Goal: Task Accomplishment & Management: Complete application form

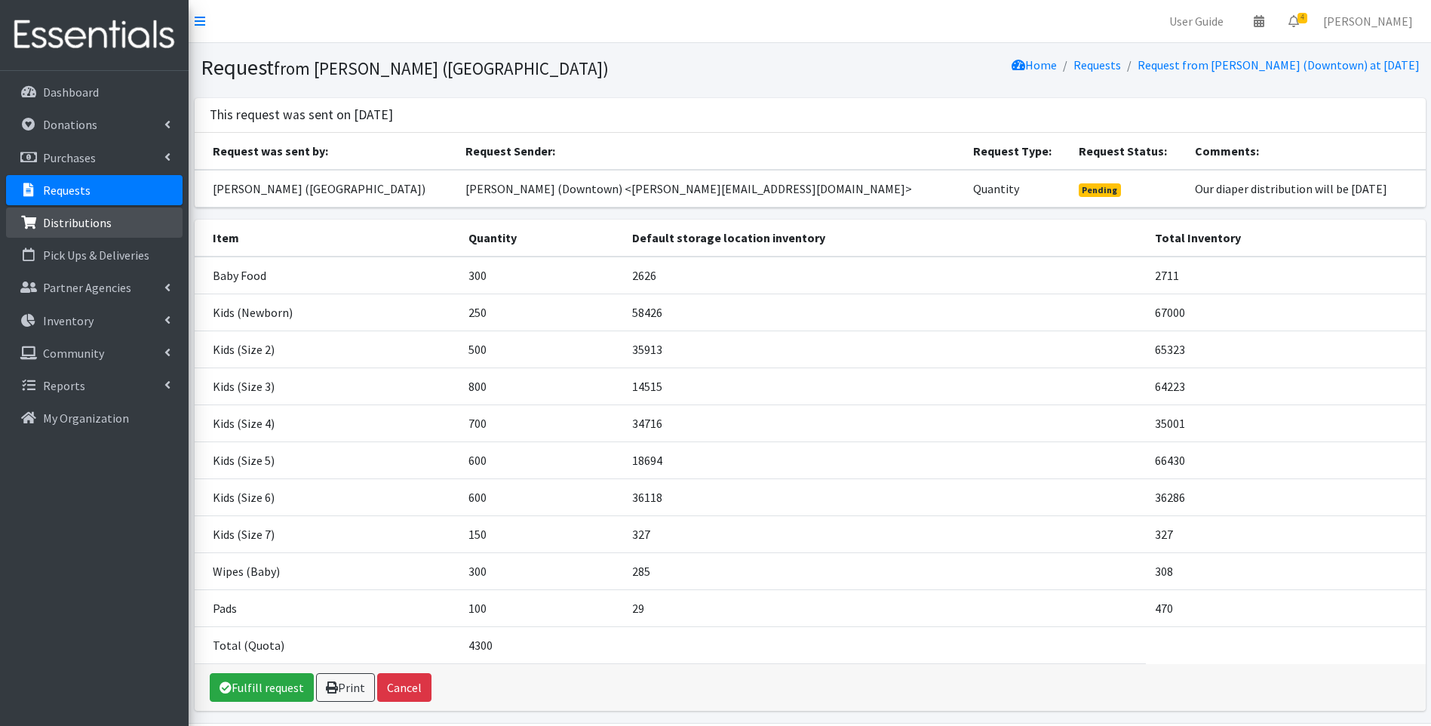
click at [58, 221] on p "Distributions" at bounding box center [77, 222] width 69 height 15
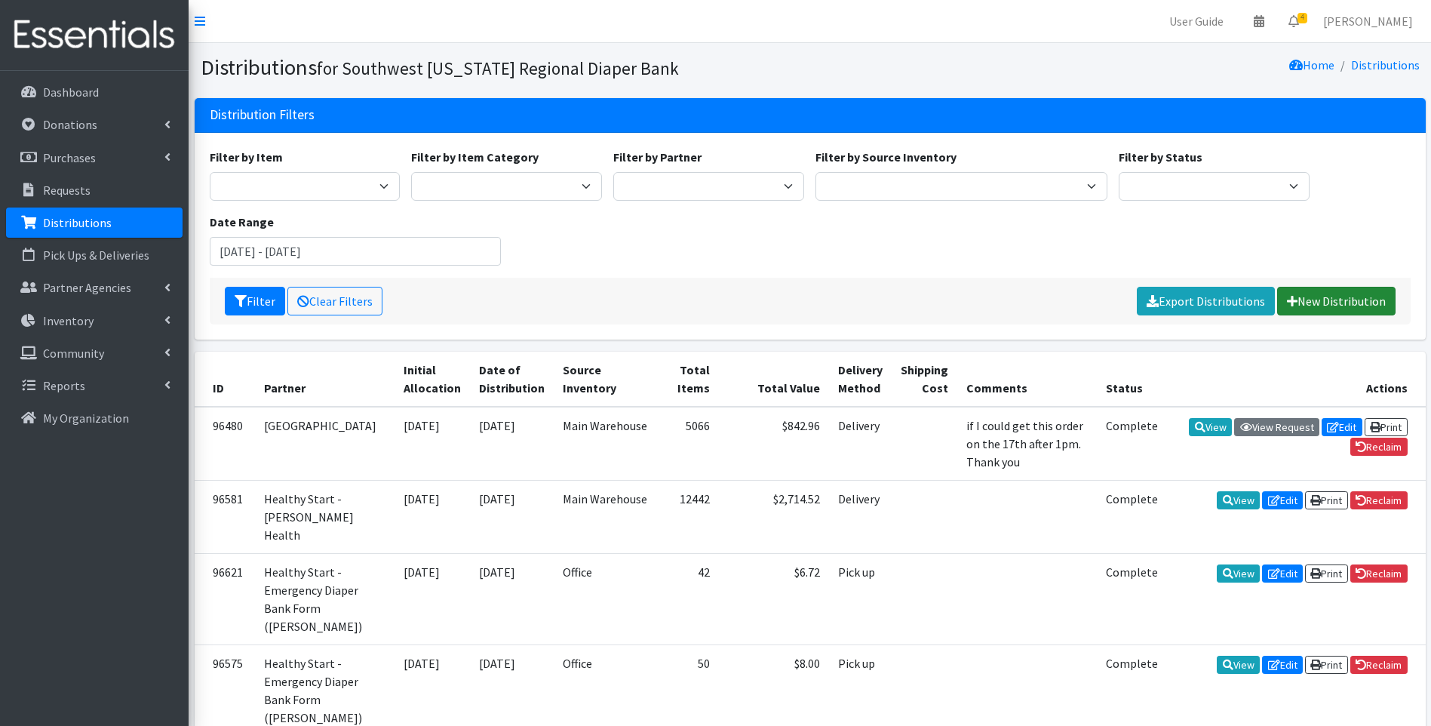
click at [1320, 304] on link "New Distribution" at bounding box center [1336, 301] width 118 height 29
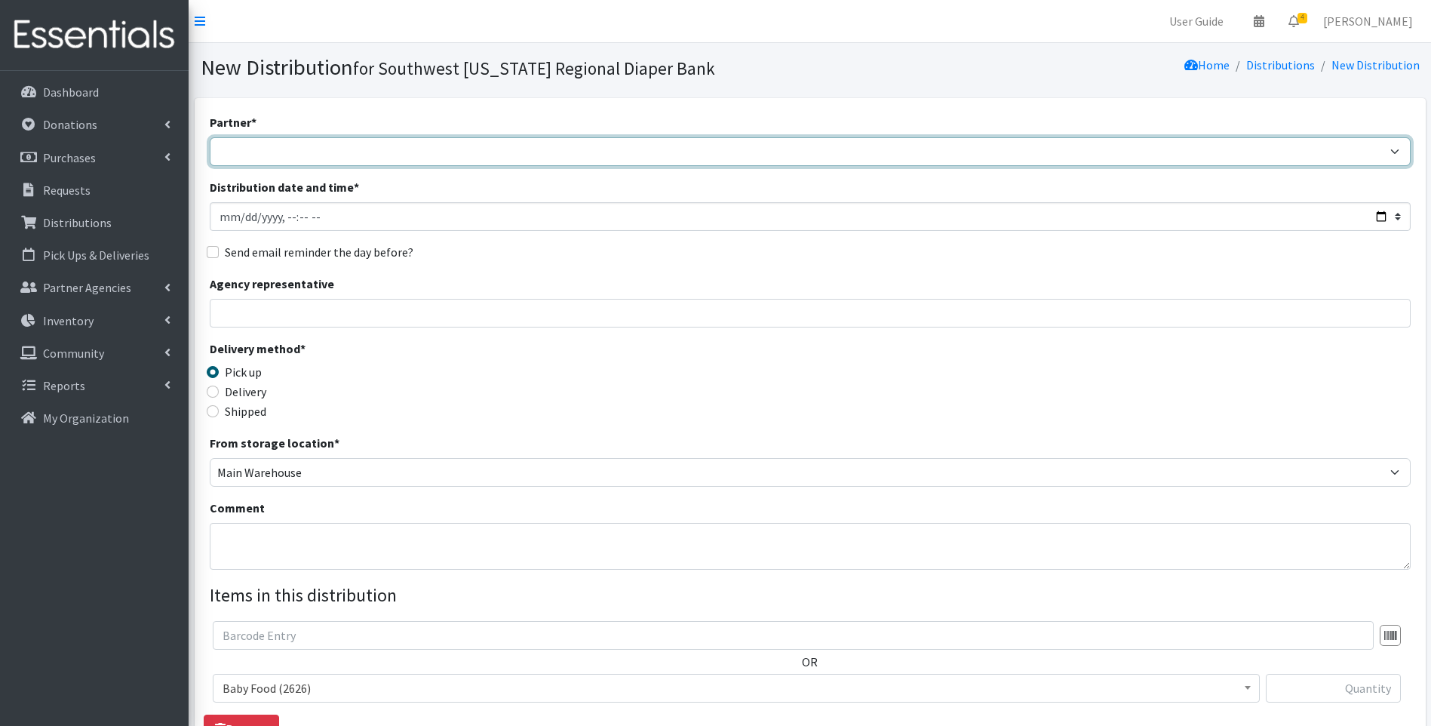
click at [455, 148] on select "ACT Abuse Counseling & Treatment Bayshore Fire Department Bonita Springs Assist…" at bounding box center [810, 151] width 1201 height 29
select select "4196"
click at [210, 137] on select "ACT Abuse Counseling & Treatment Bayshore Fire Department Bonita Springs Assist…" at bounding box center [810, 151] width 1201 height 29
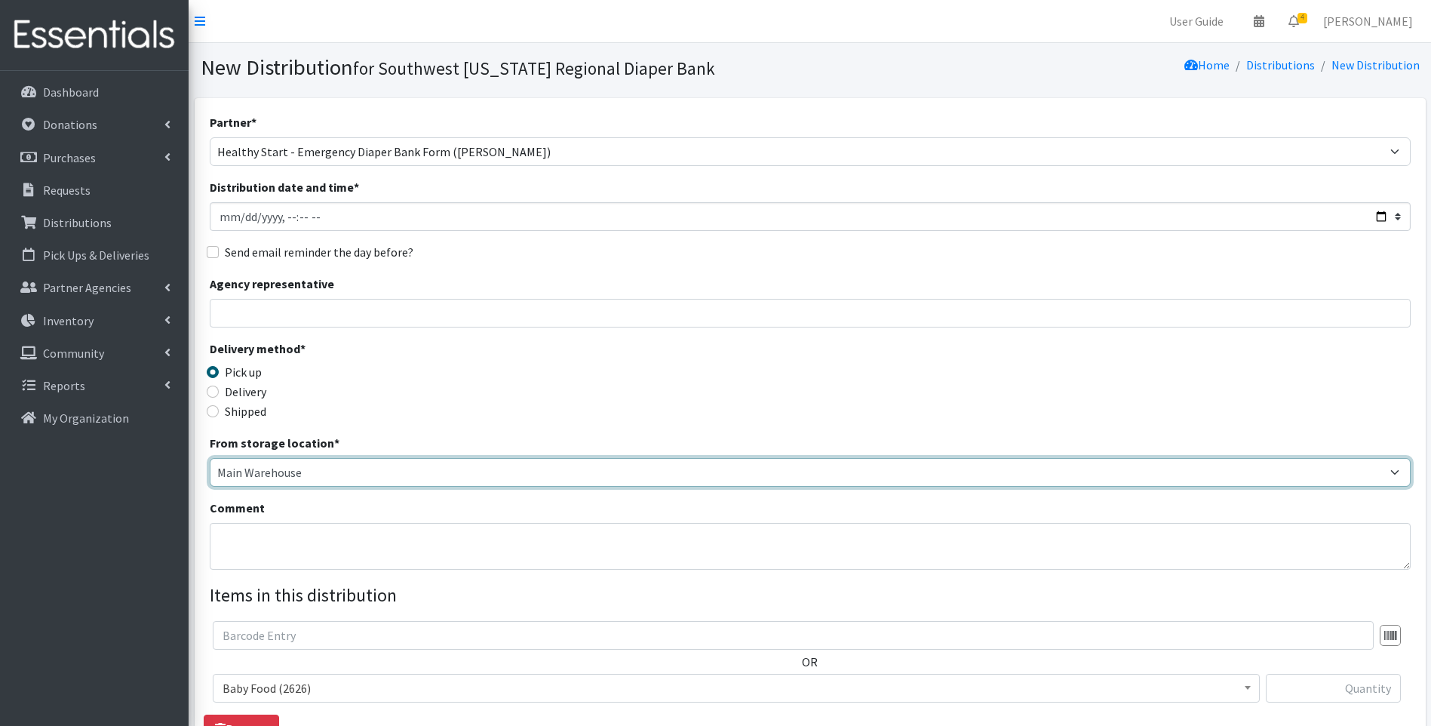
click at [244, 466] on select "Main Warehouse Office United Way Warehouse Winkler" at bounding box center [810, 472] width 1201 height 29
select select "335"
click at [210, 458] on select "Main Warehouse Office United Way Warehouse Winkler" at bounding box center [810, 472] width 1201 height 29
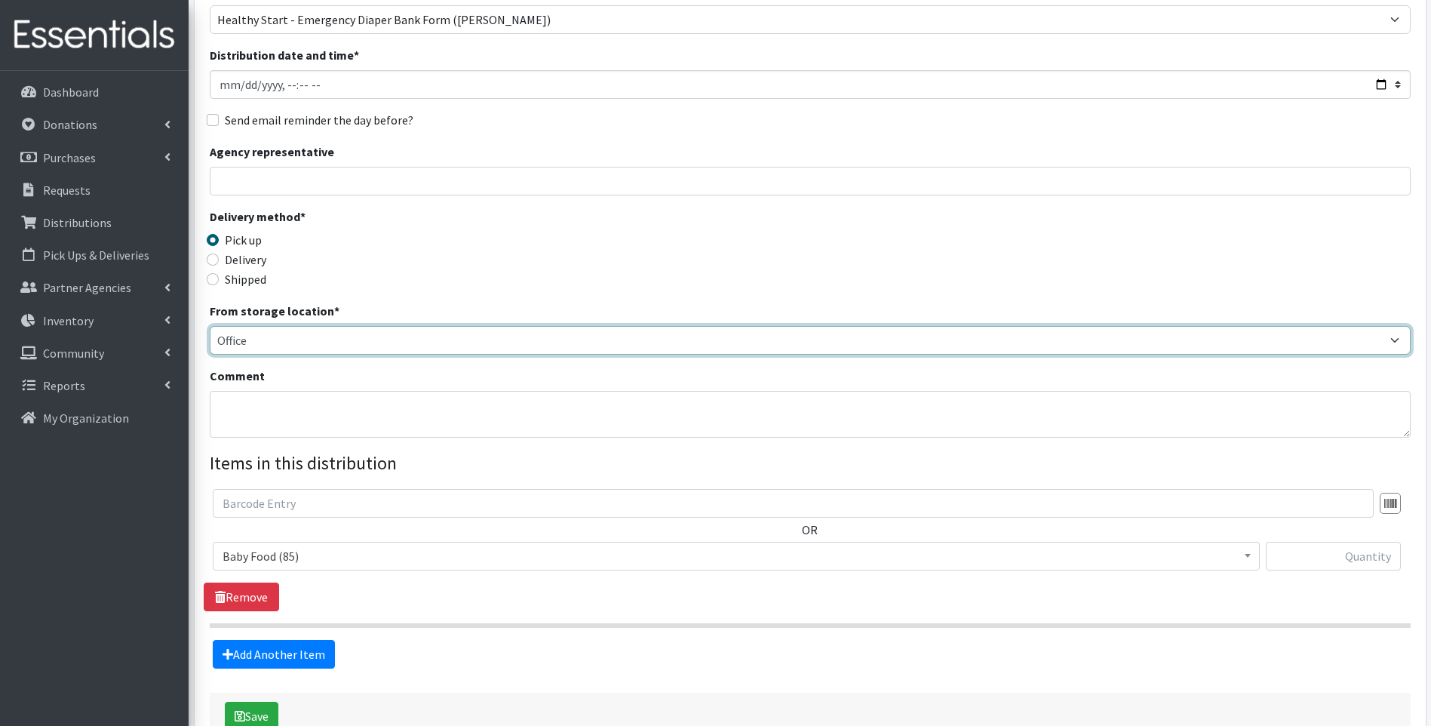
scroll to position [151, 0]
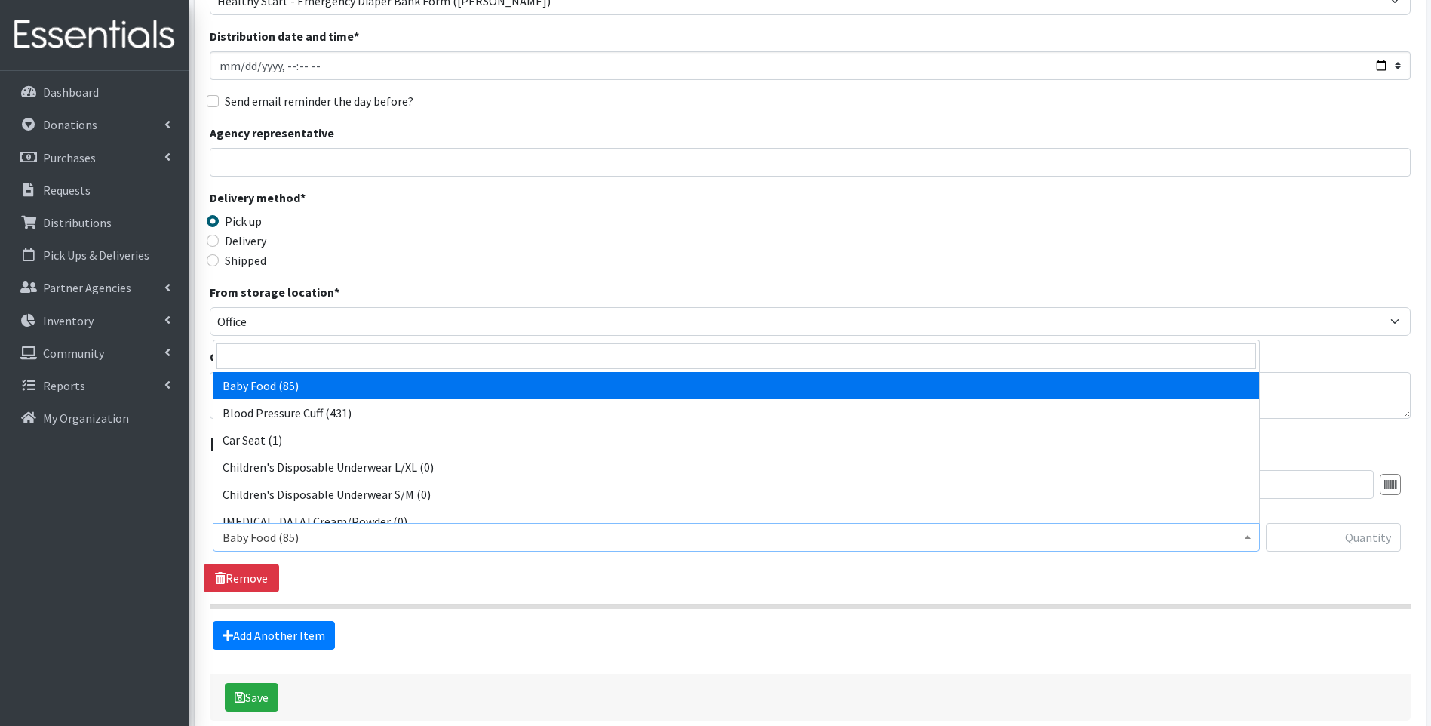
click at [362, 534] on span "Baby Food (85)" at bounding box center [737, 537] width 1028 height 21
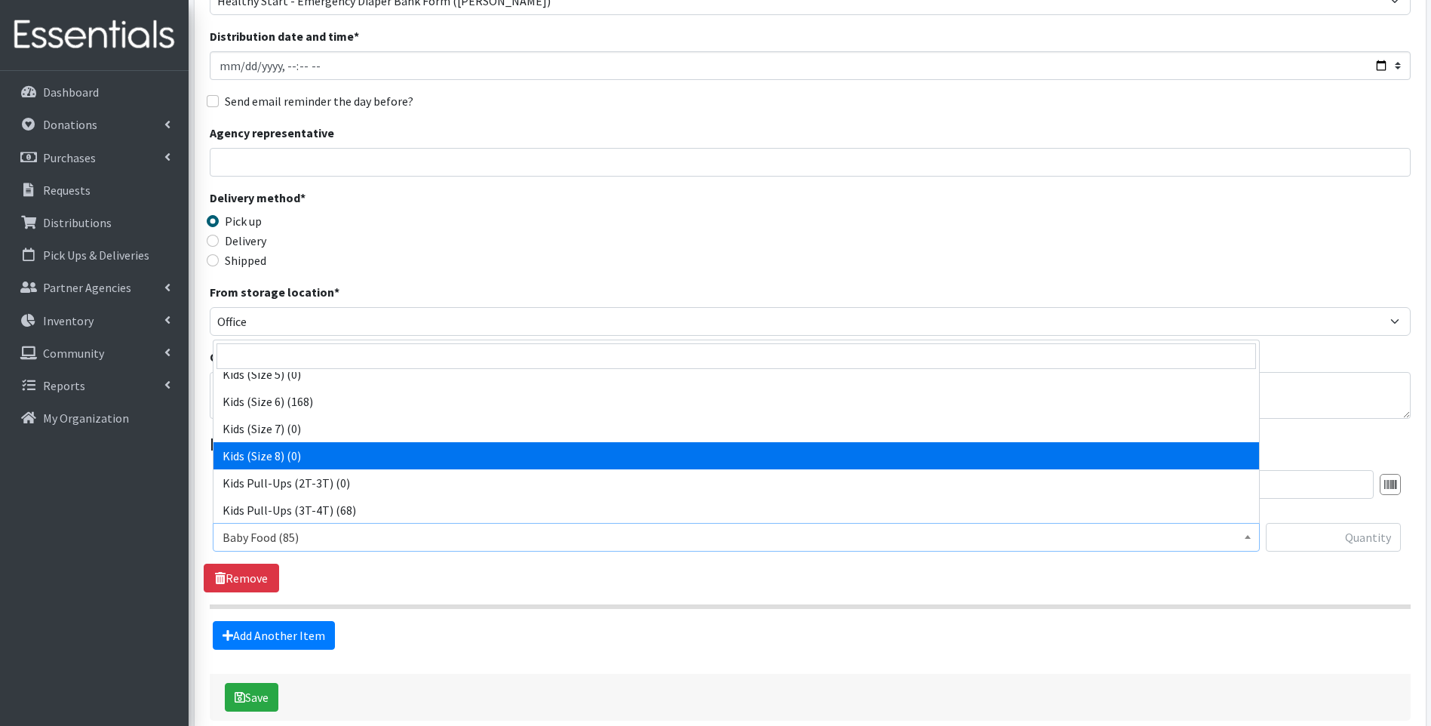
scroll to position [474, 0]
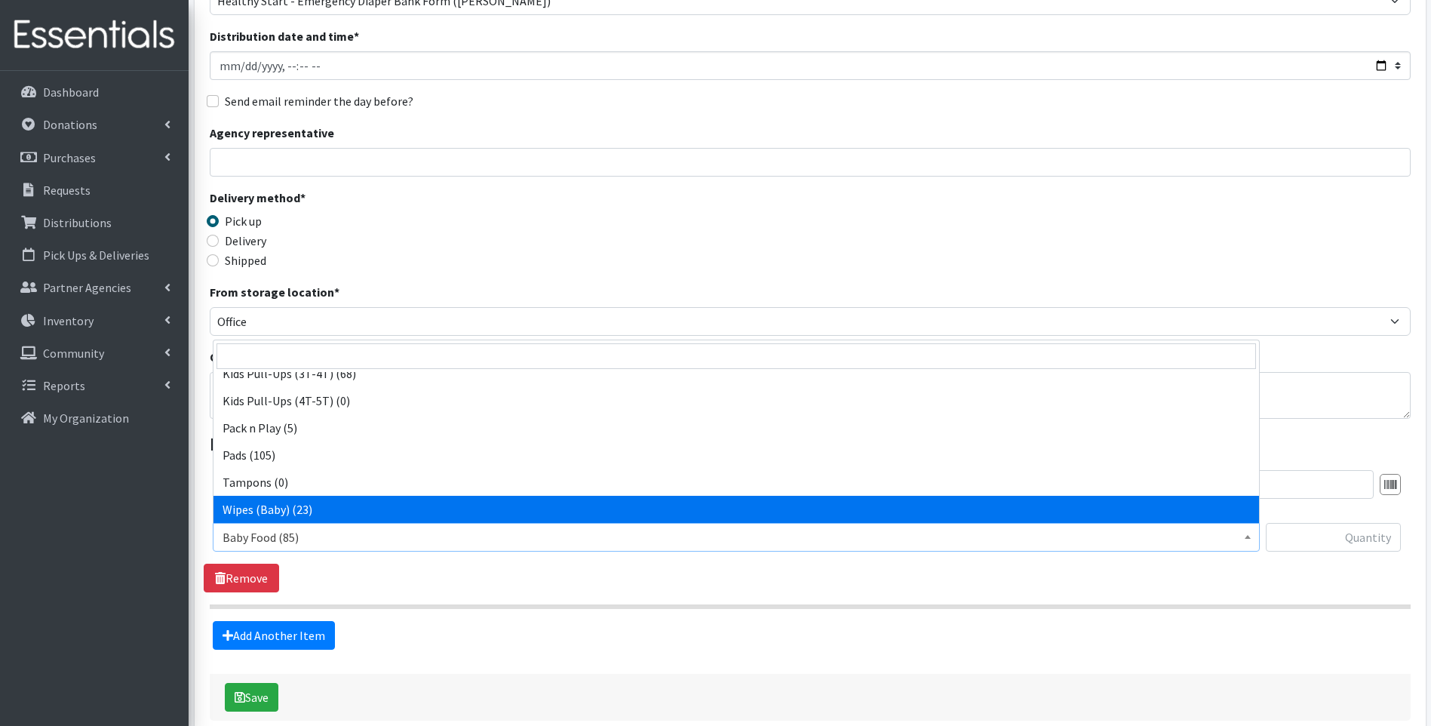
select select "10041"
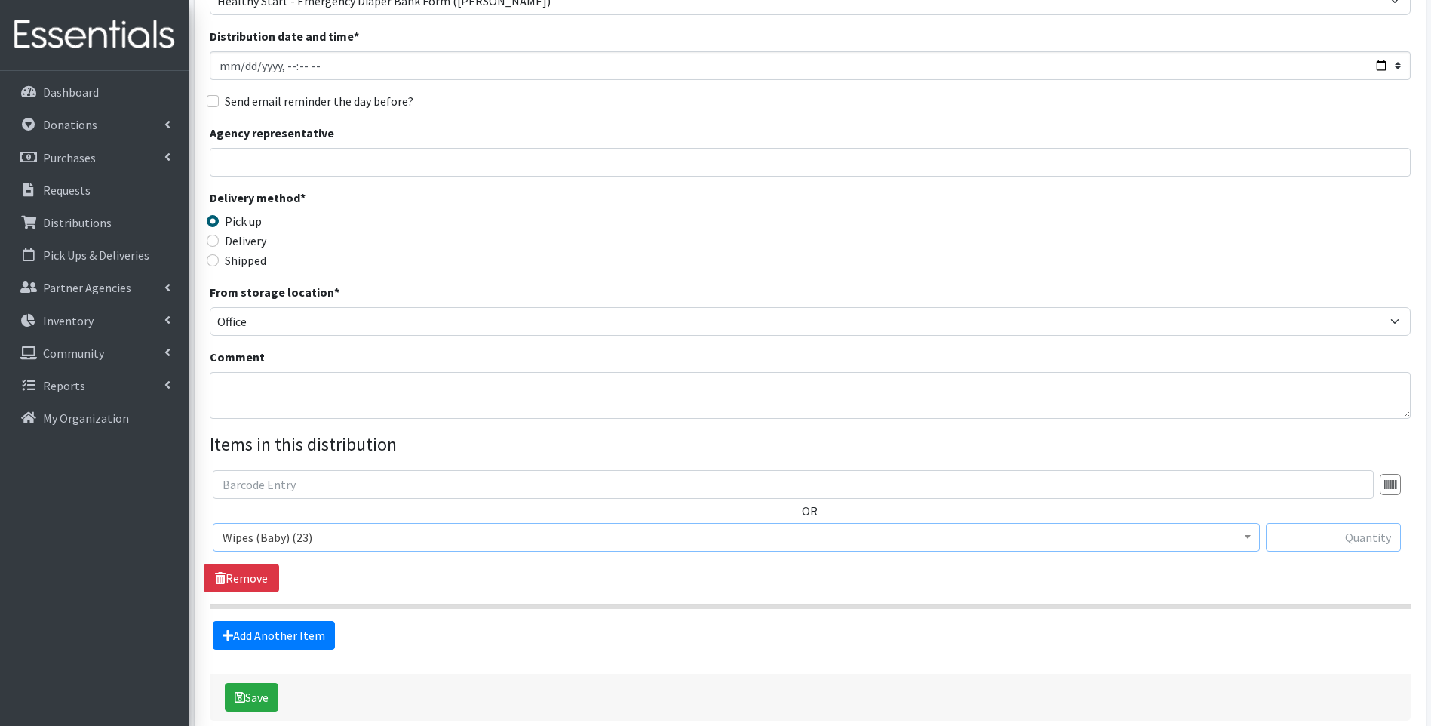
click at [1338, 535] on input "text" at bounding box center [1333, 537] width 135 height 29
type input "1"
click at [950, 244] on div "Delivery method * Pick up Delivery Shipped Shipping cost" at bounding box center [810, 236] width 1201 height 94
click at [246, 631] on link "Add Another Item" at bounding box center [274, 635] width 122 height 29
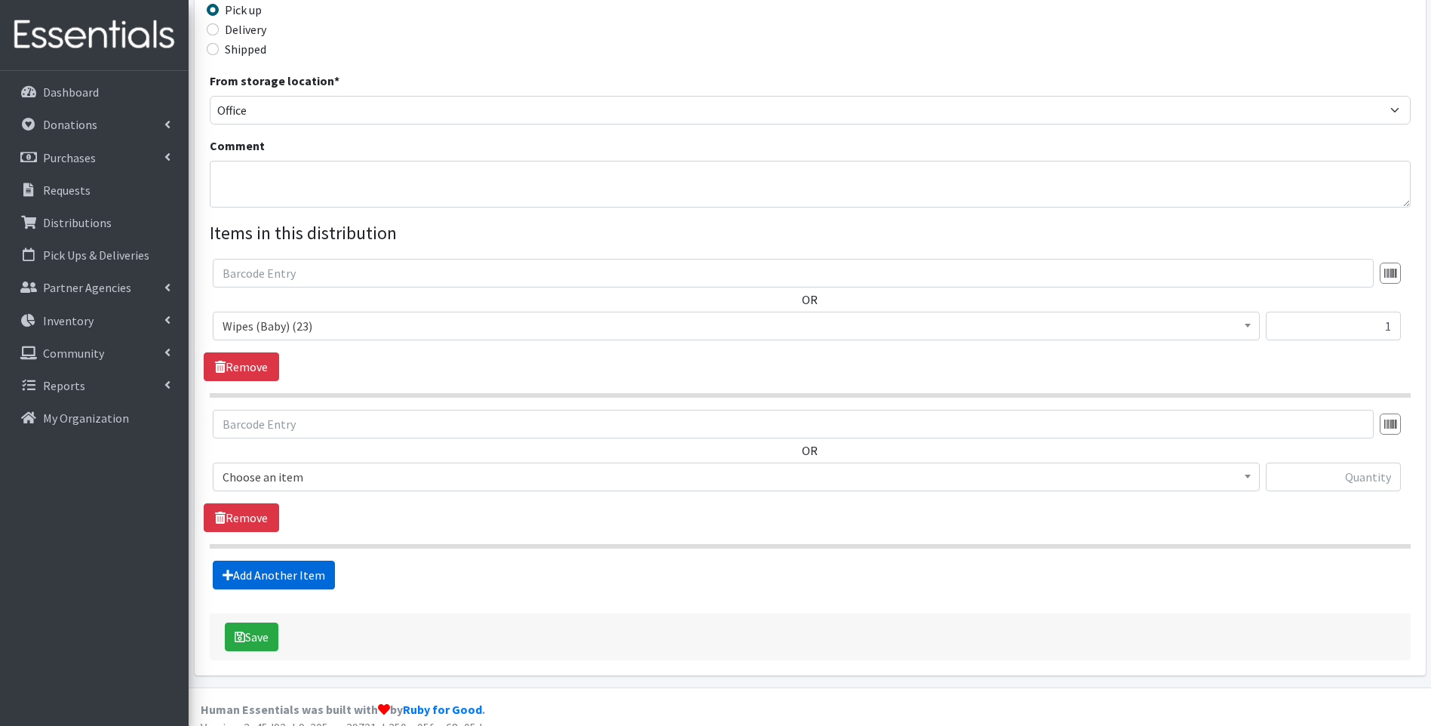
scroll to position [380, 0]
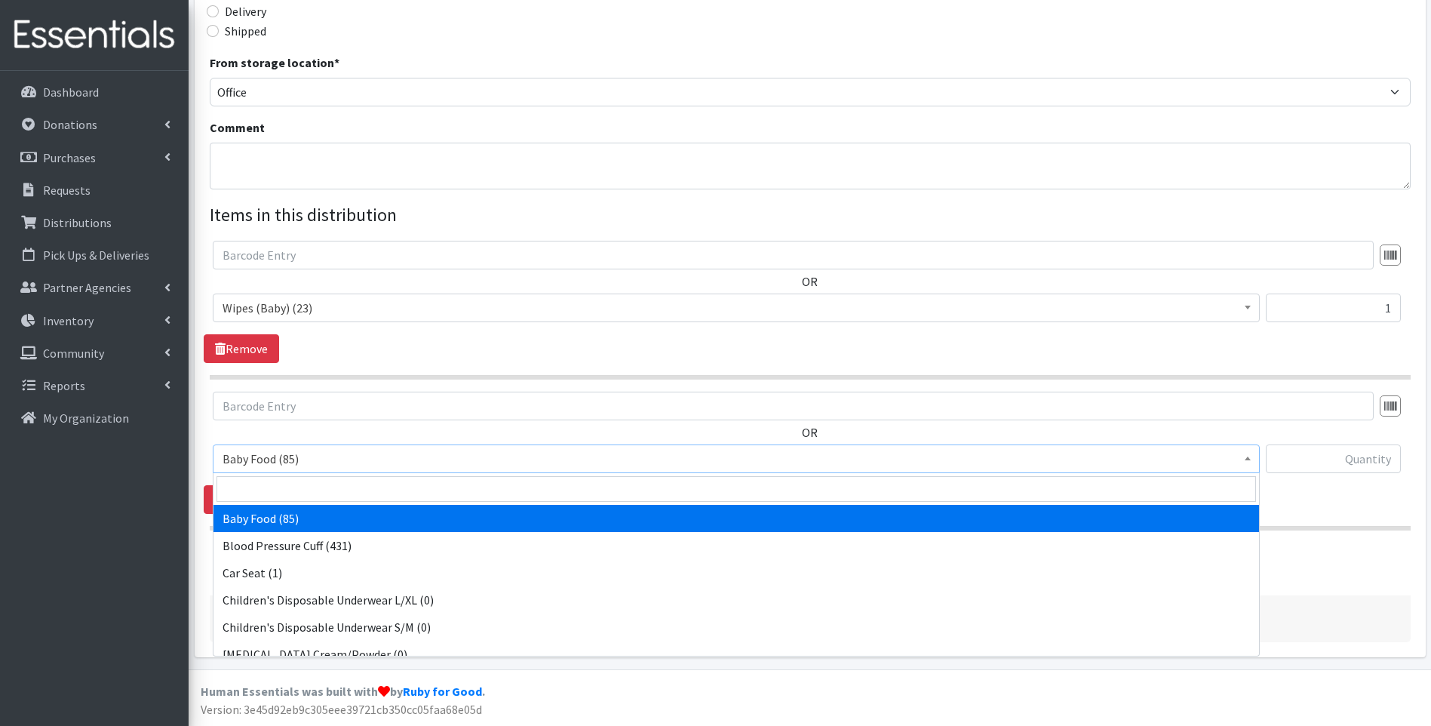
click at [401, 472] on span "Baby Food (85)" at bounding box center [736, 458] width 1047 height 29
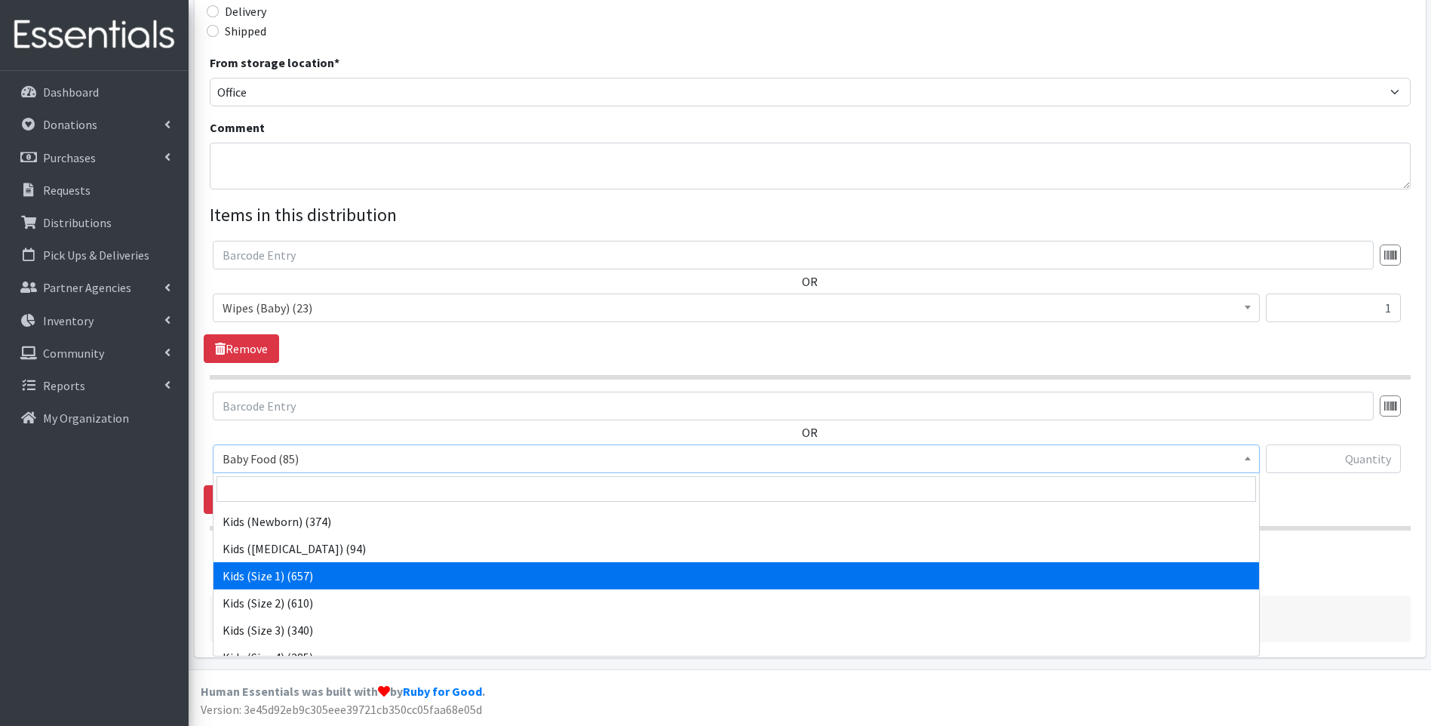
scroll to position [251, 0]
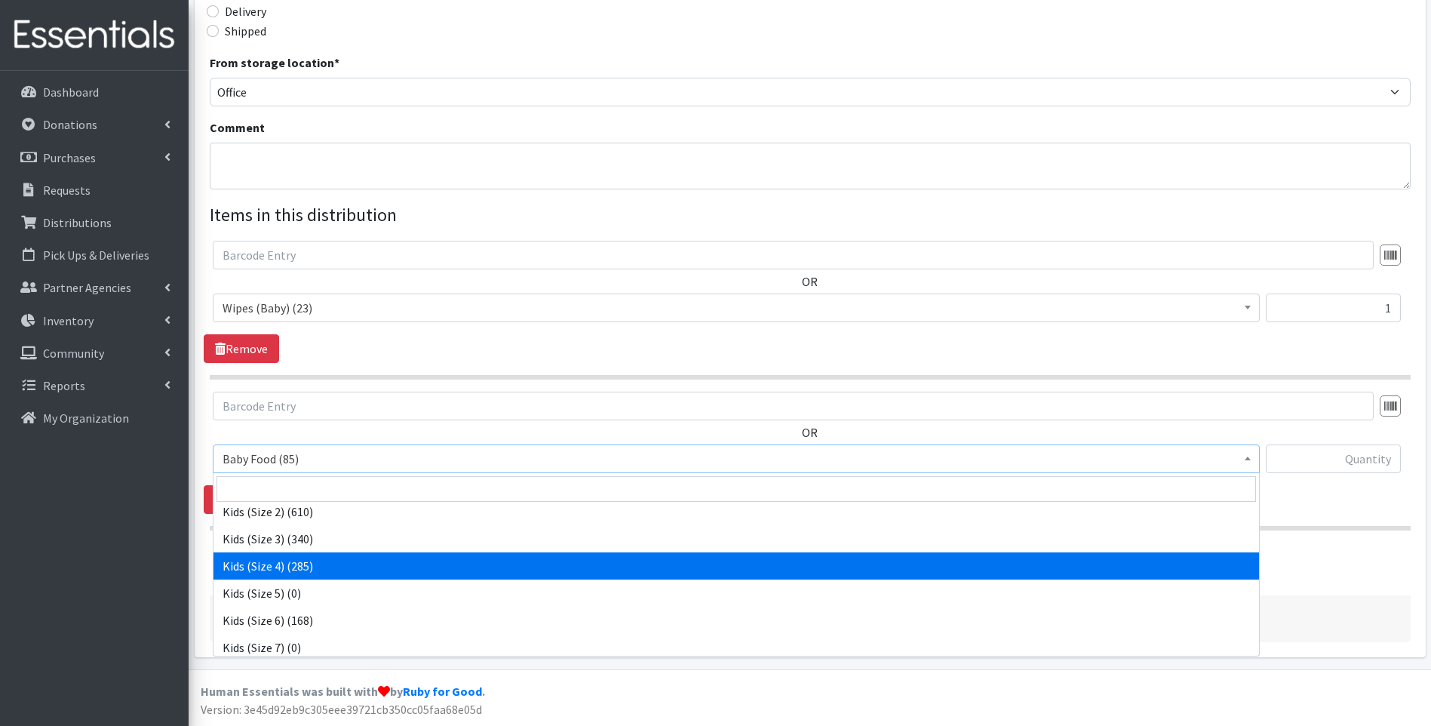
select select "10078"
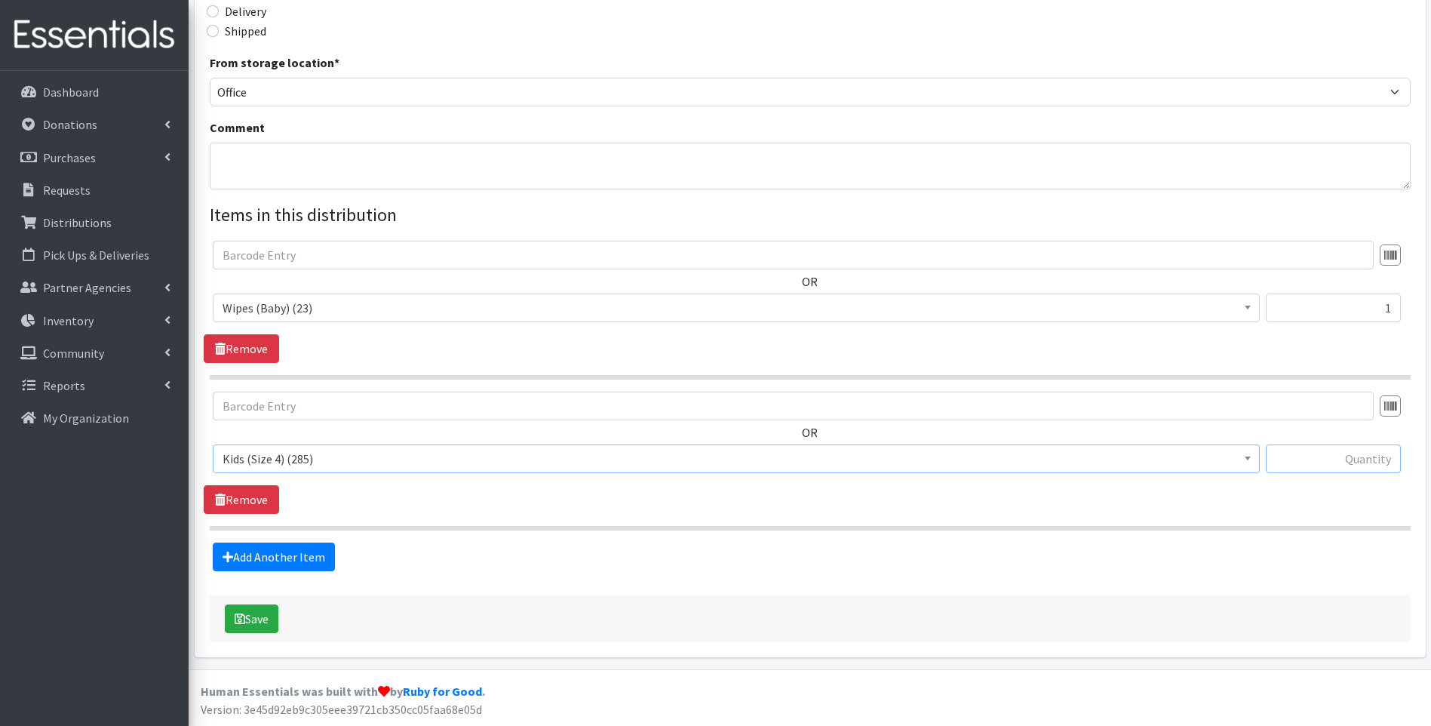
click at [1332, 468] on input "text" at bounding box center [1333, 458] width 135 height 29
type input "50"
click at [262, 619] on button "Save" at bounding box center [252, 618] width 54 height 29
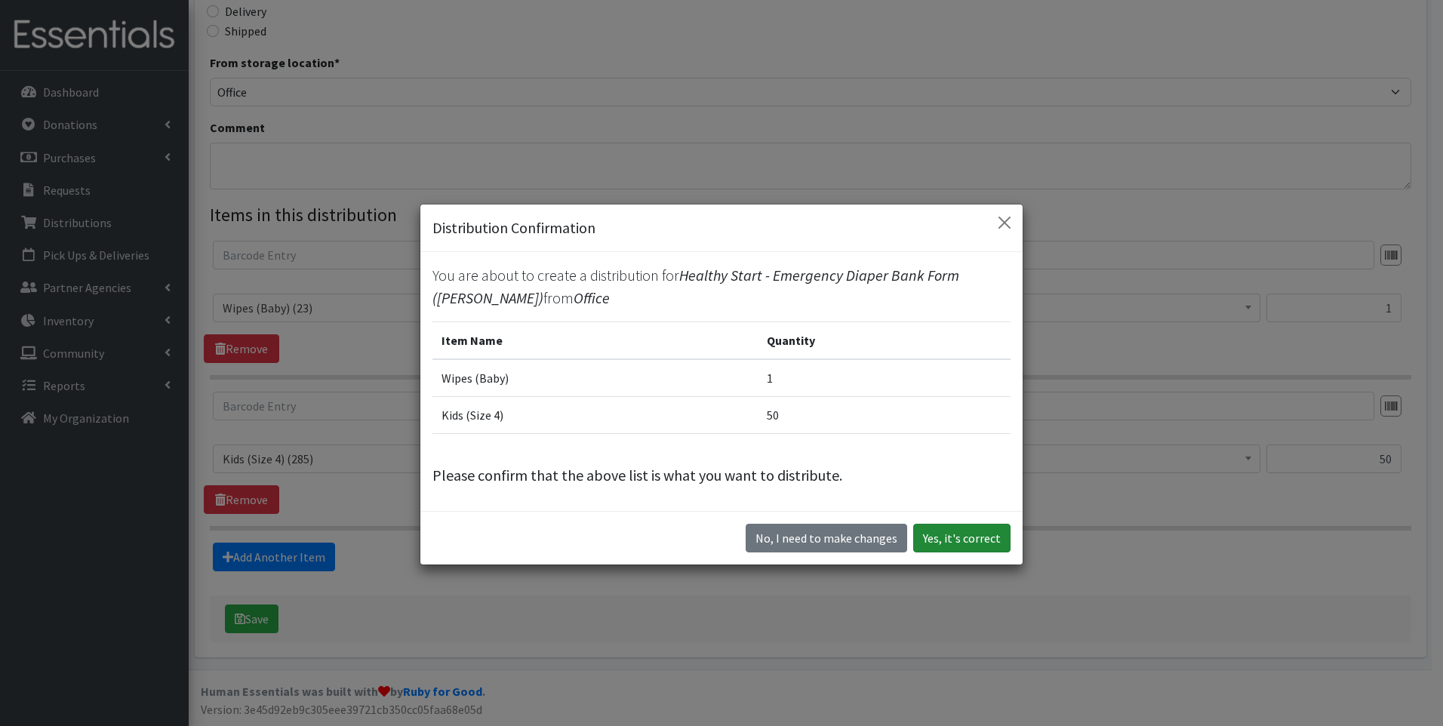
click at [973, 533] on button "Yes, it's correct" at bounding box center [961, 538] width 97 height 29
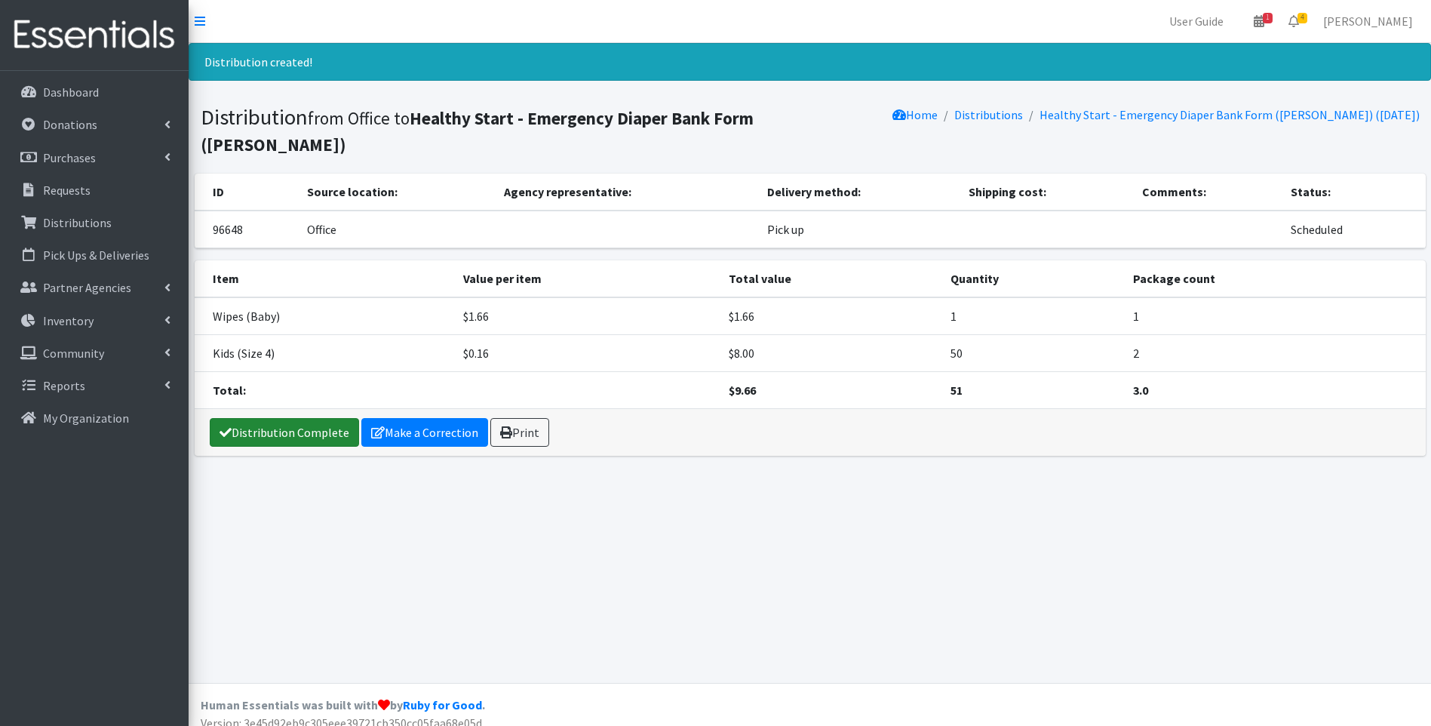
click at [322, 418] on link "Distribution Complete" at bounding box center [284, 432] width 149 height 29
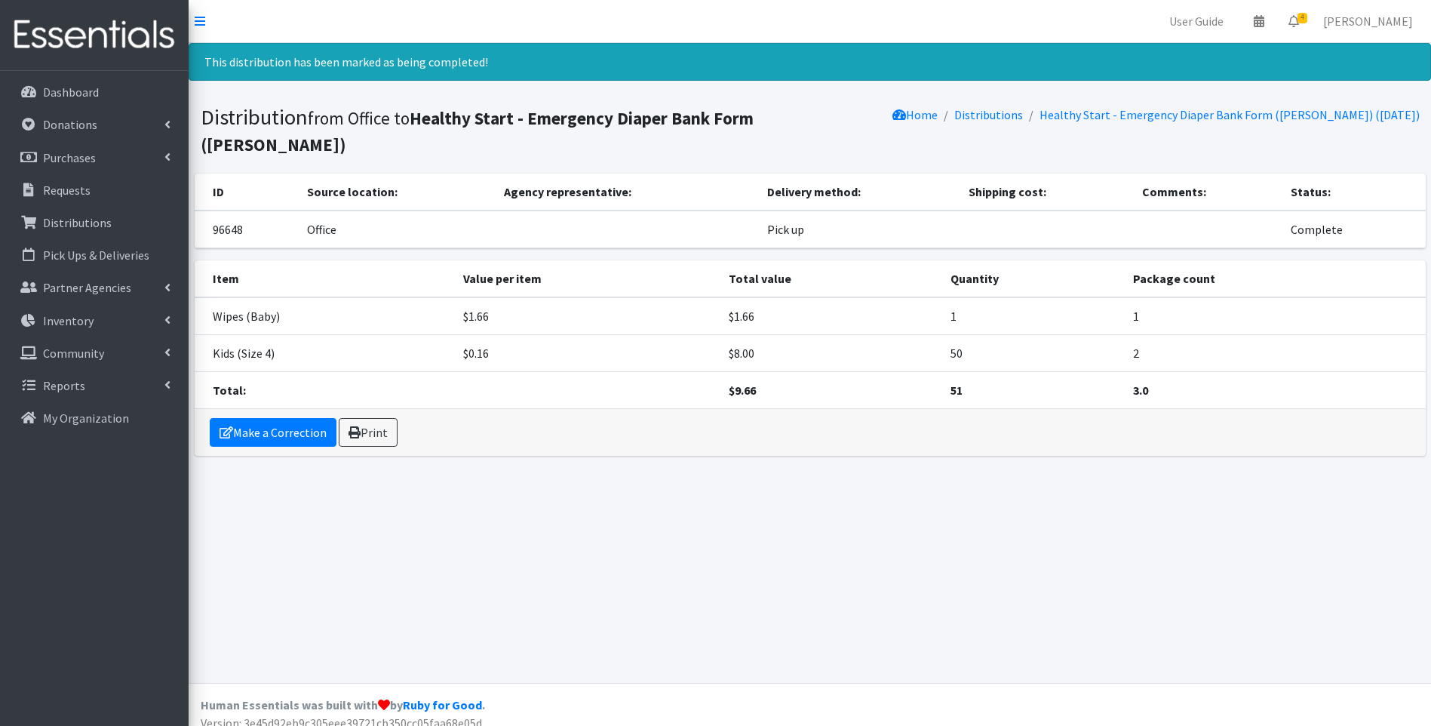
click at [166, 41] on img at bounding box center [94, 35] width 177 height 51
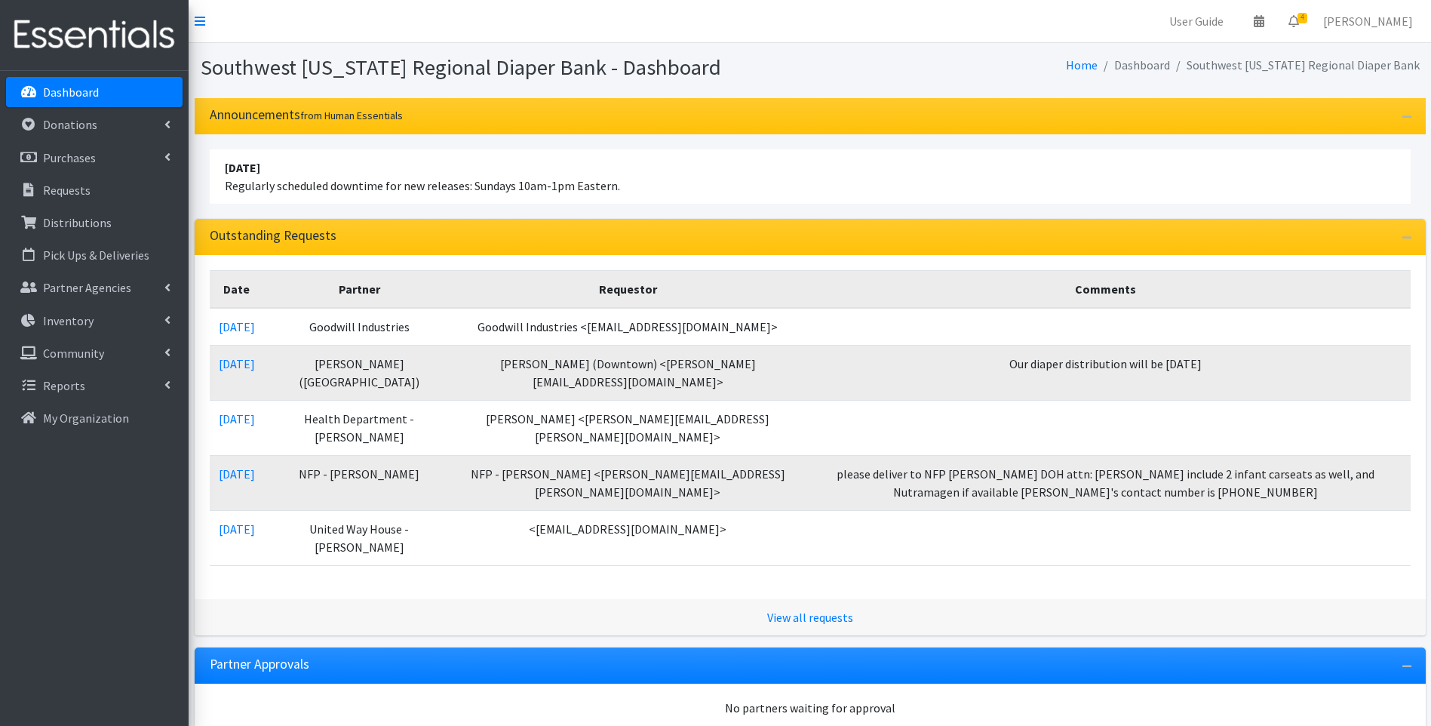
click at [75, 38] on img at bounding box center [94, 35] width 177 height 51
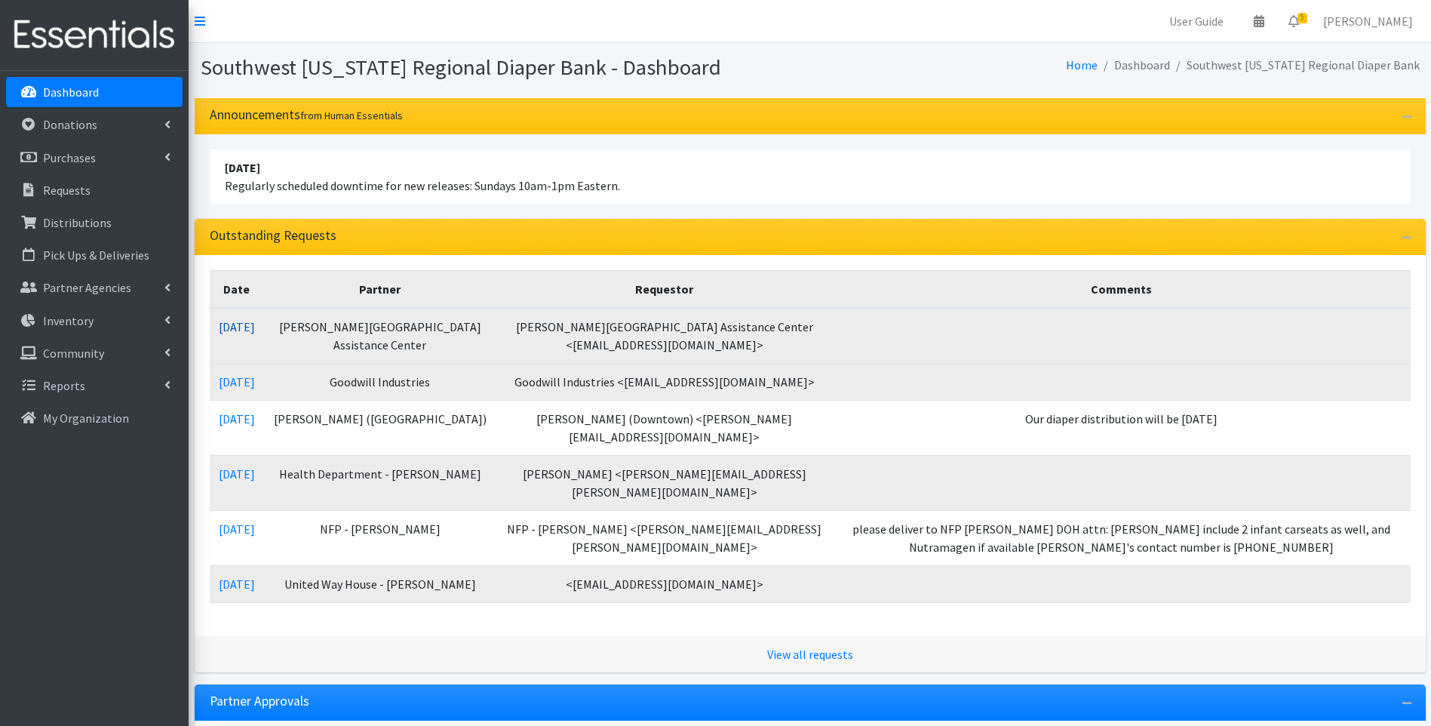
click at [252, 324] on link "[DATE]" at bounding box center [237, 326] width 36 height 15
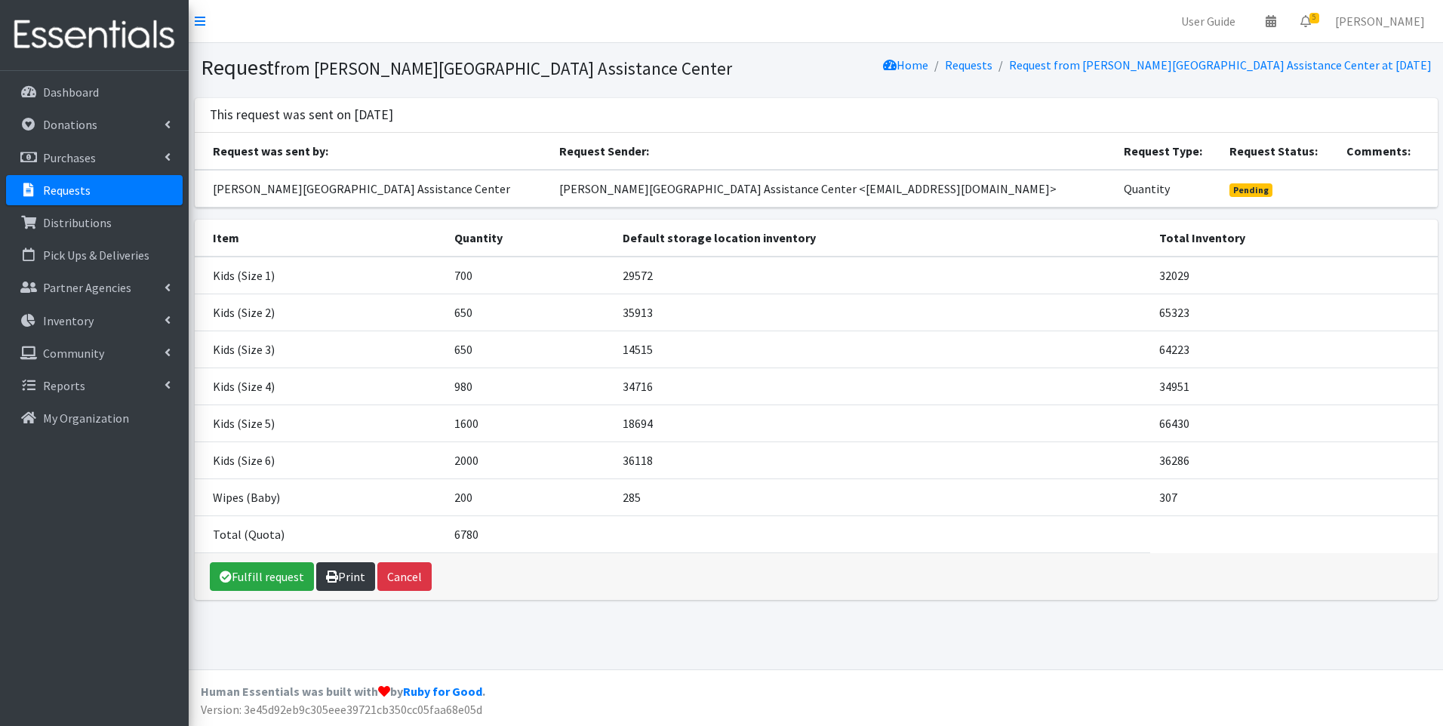
click at [361, 584] on link "Print" at bounding box center [345, 576] width 59 height 29
click at [78, 295] on p "Partner Agencies" at bounding box center [87, 287] width 88 height 15
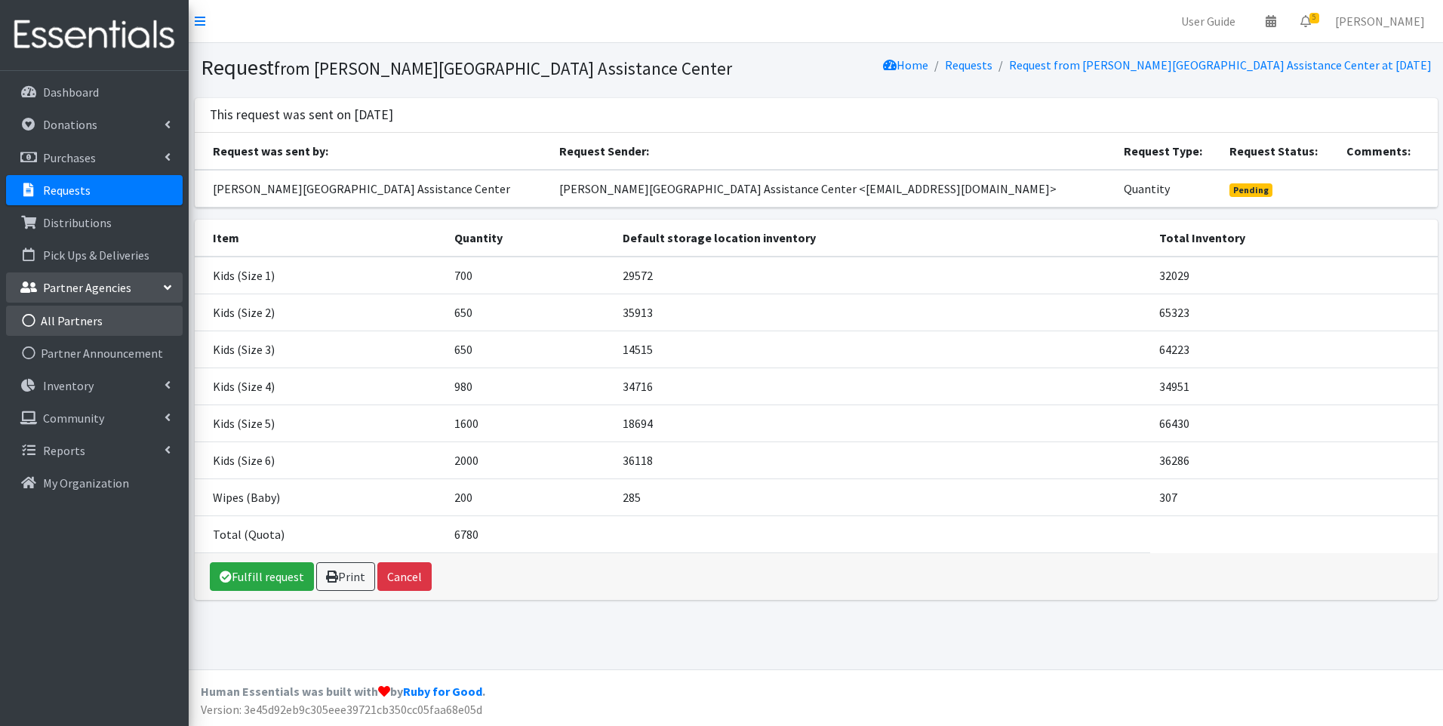
click at [79, 316] on link "All Partners" at bounding box center [94, 321] width 177 height 30
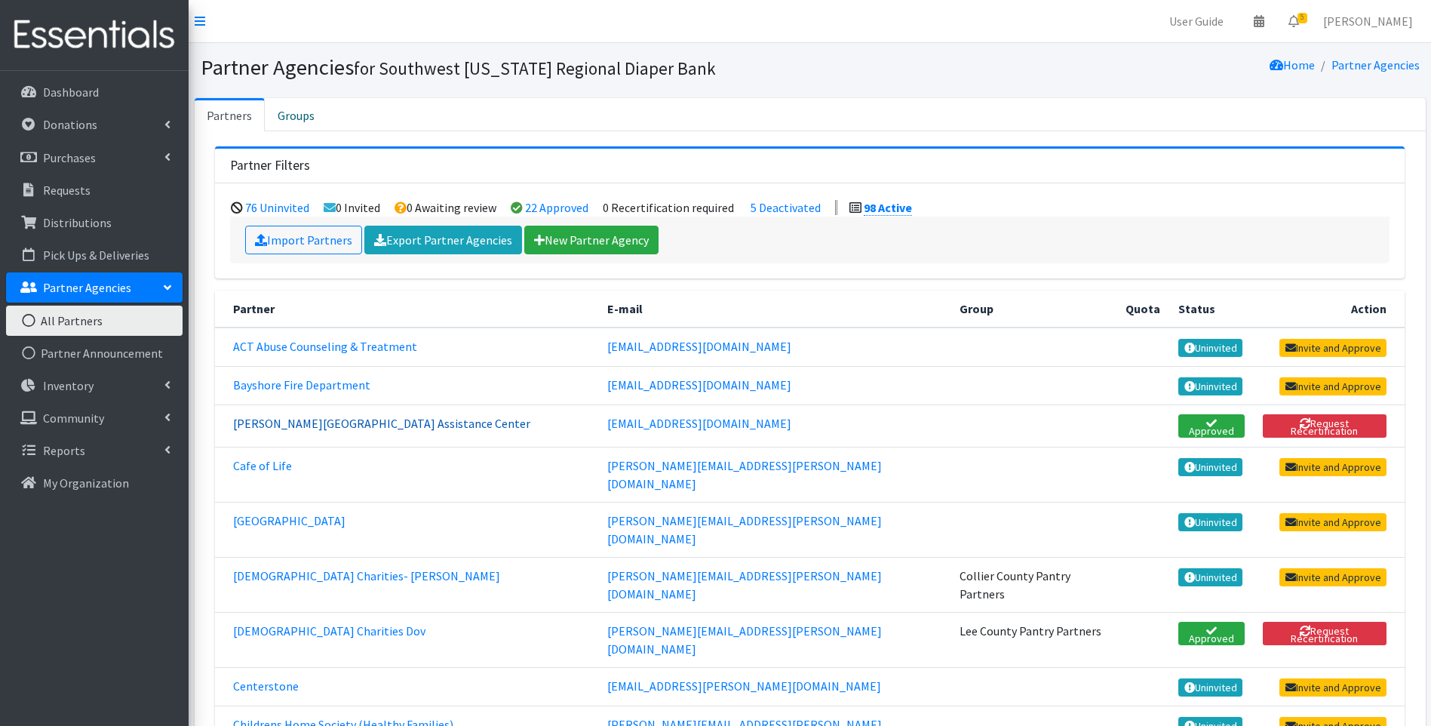
click at [274, 422] on link "Bonita Springs Assistance Center" at bounding box center [381, 423] width 297 height 15
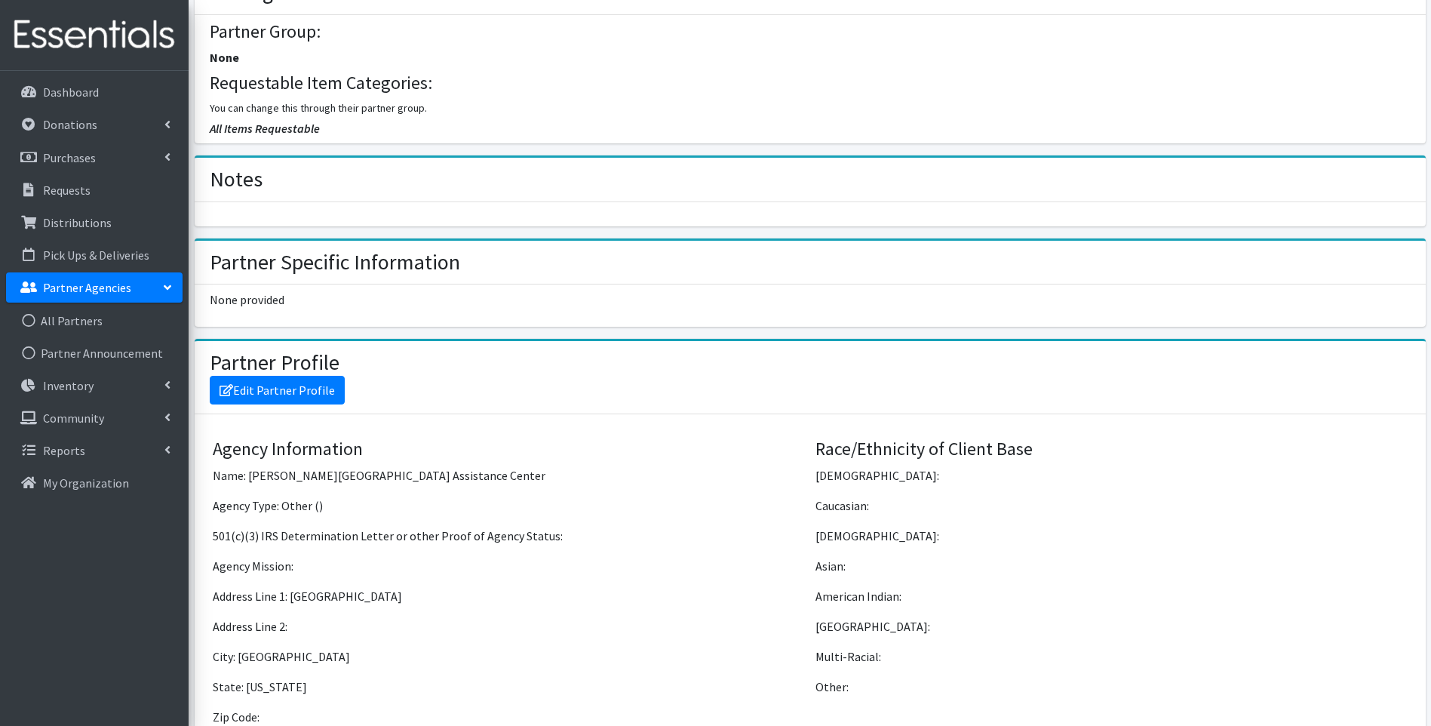
scroll to position [754, 0]
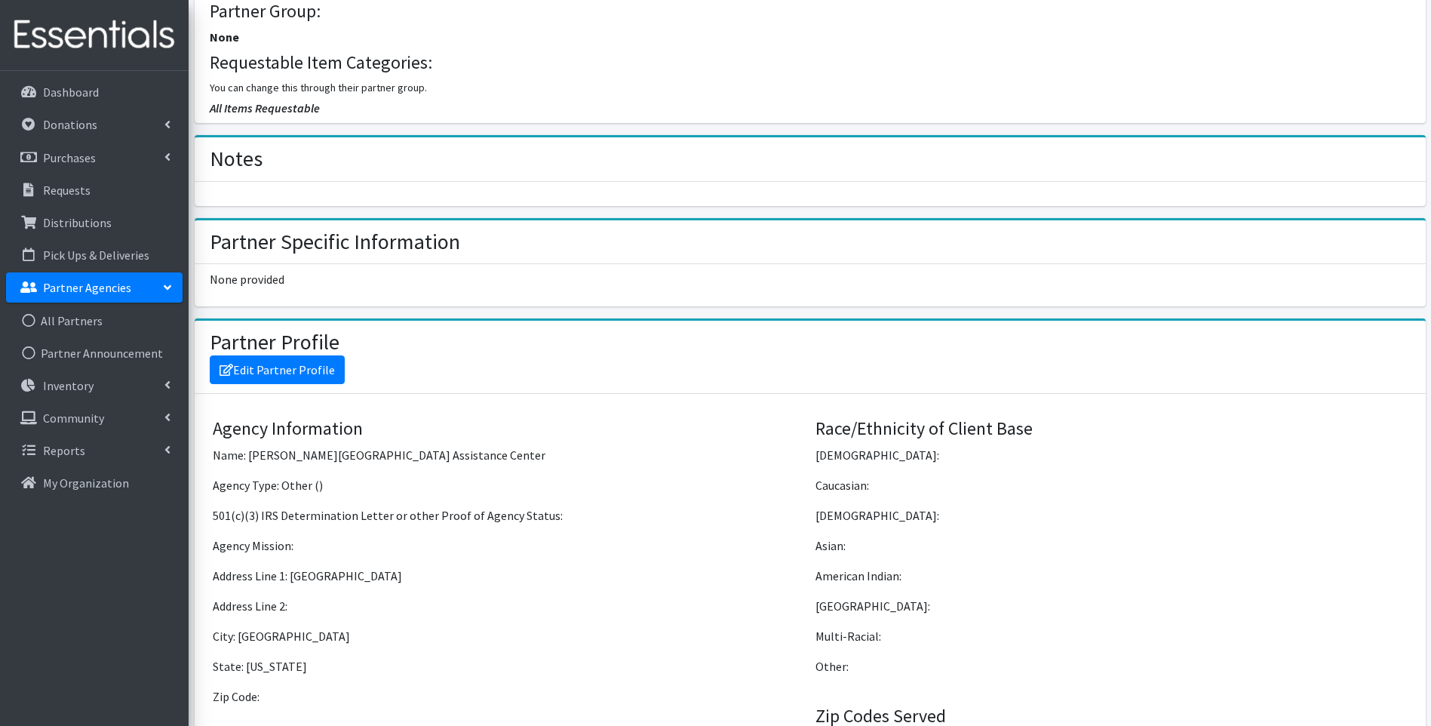
click at [91, 39] on img at bounding box center [94, 35] width 177 height 51
